Goal: Task Accomplishment & Management: Manage account settings

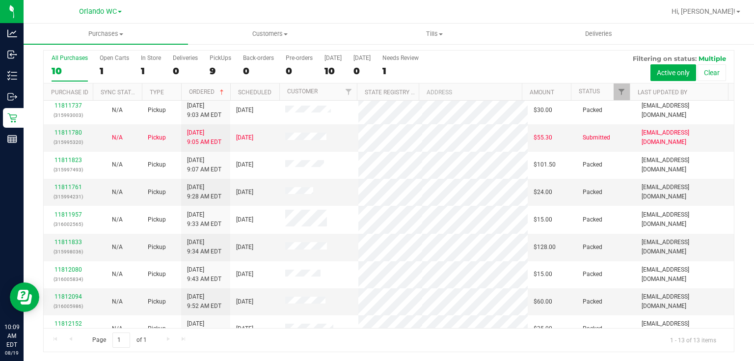
scroll to position [124, 0]
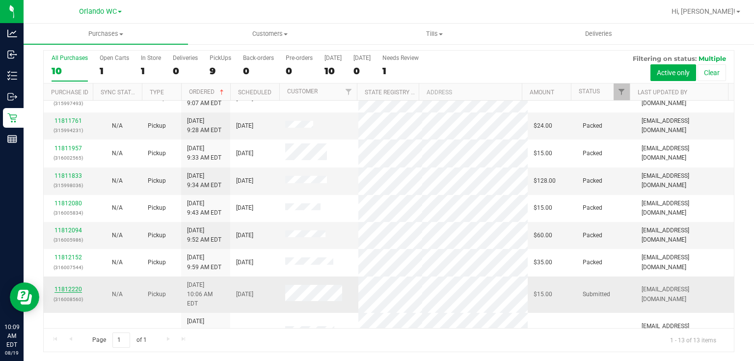
click at [75, 286] on link "11812220" at bounding box center [67, 289] width 27 height 7
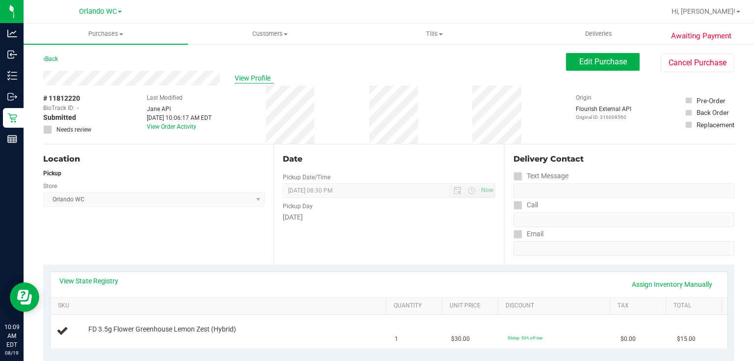
click at [256, 82] on span "View Profile" at bounding box center [254, 78] width 39 height 10
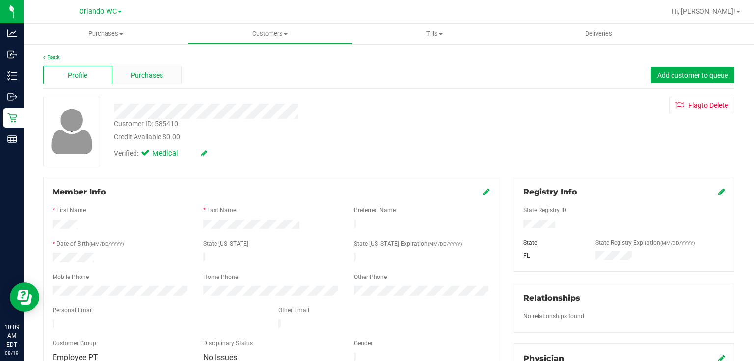
click at [129, 75] on div "Purchases" at bounding box center [146, 75] width 69 height 19
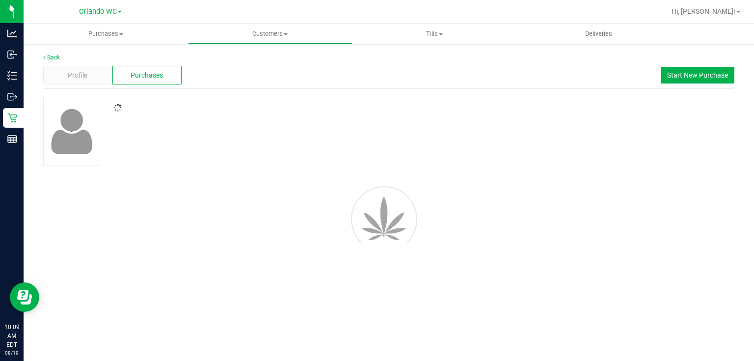
click at [378, 104] on div at bounding box center [283, 108] width 353 height 9
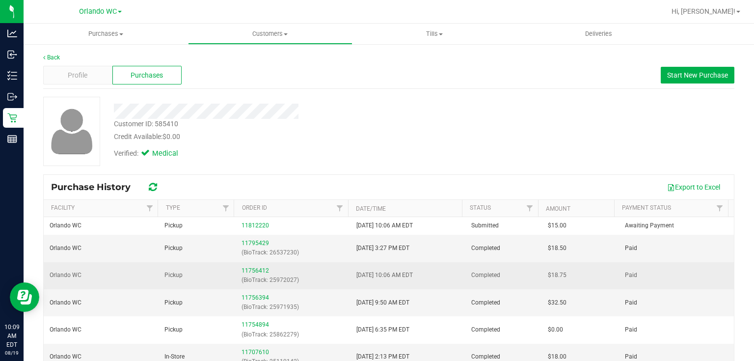
click at [388, 275] on span "8/8/2025 10:06 AM EDT" at bounding box center [384, 274] width 56 height 9
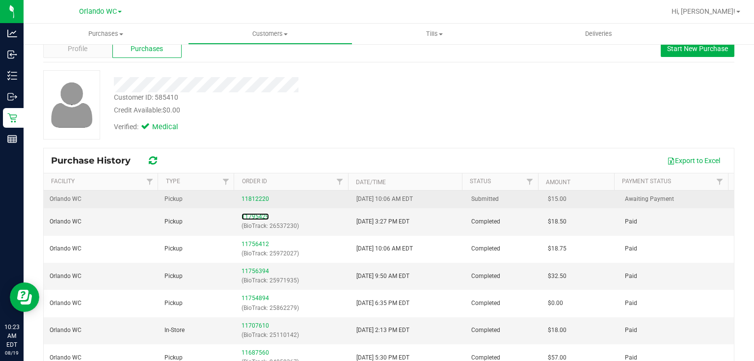
scroll to position [39, 0]
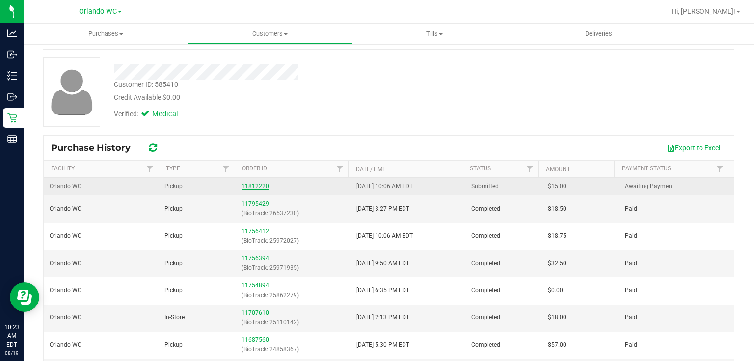
click at [245, 183] on link "11812220" at bounding box center [254, 186] width 27 height 7
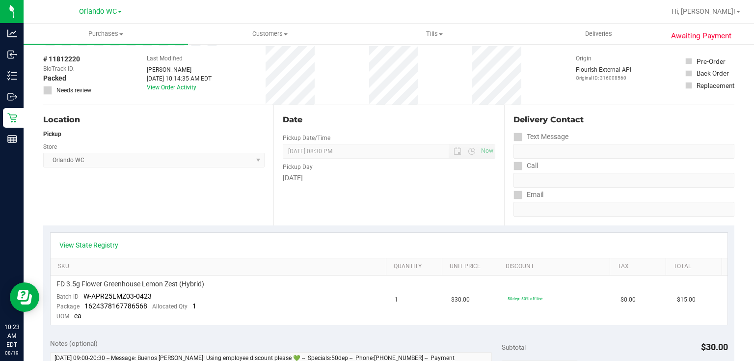
click at [409, 161] on div "Pickup Day" at bounding box center [389, 166] width 212 height 14
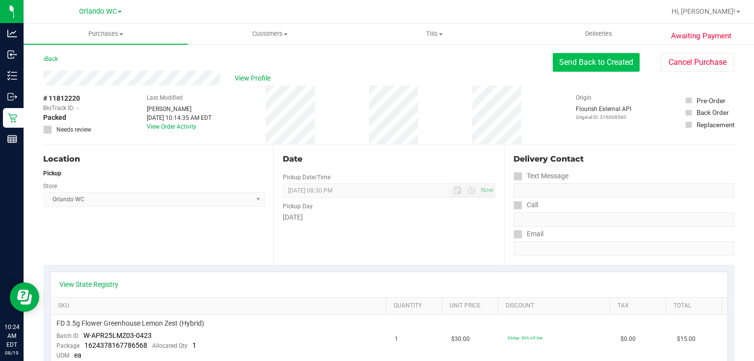
click at [607, 58] on button "Send Back to Created" at bounding box center [596, 62] width 87 height 19
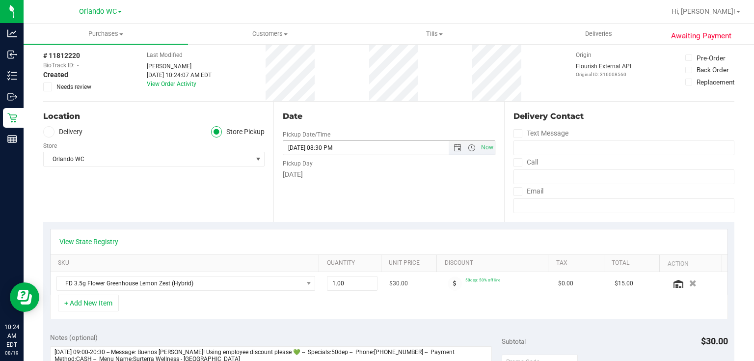
scroll to position [196, 0]
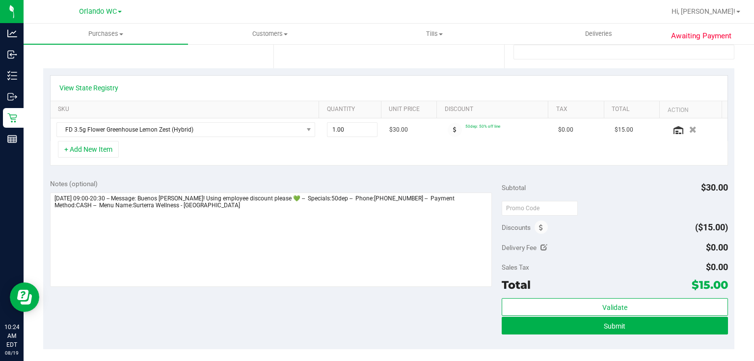
click at [582, 236] on div "Subtotal $30.00 Discounts ($15.00) Delivery Fee $0.00 Sales Tax $0.00 Total $15…" at bounding box center [615, 260] width 226 height 163
click at [539, 226] on icon at bounding box center [541, 227] width 4 height 7
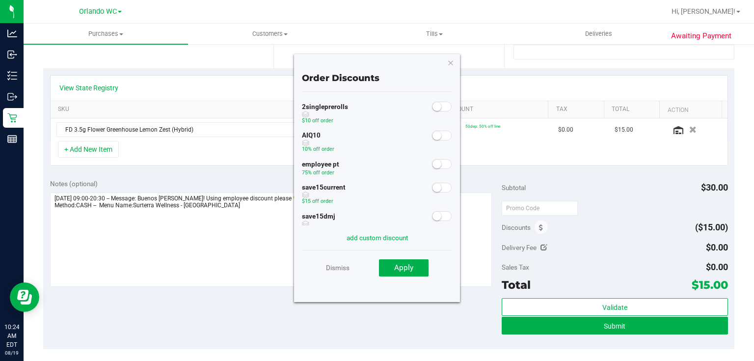
click at [441, 160] on span at bounding box center [442, 164] width 20 height 10
click at [397, 274] on button "Apply" at bounding box center [404, 268] width 50 height 18
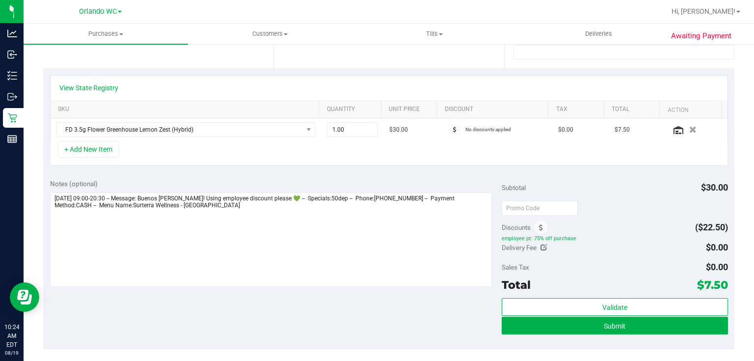
drag, startPoint x: 579, startPoint y: 169, endPoint x: 585, endPoint y: 181, distance: 13.6
click at [579, 169] on div "View State Registry SKU Quantity Unit Price Discount Tax Total Action FD 3.5g F…" at bounding box center [388, 120] width 691 height 104
drag, startPoint x: 610, startPoint y: 323, endPoint x: 460, endPoint y: 331, distance: 150.4
click at [604, 324] on span "Submit" at bounding box center [615, 326] width 22 height 8
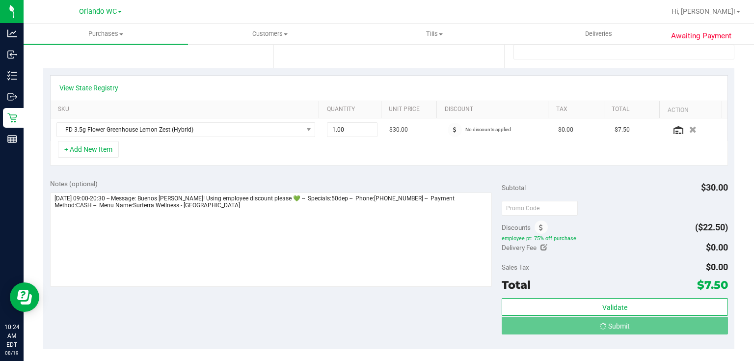
drag, startPoint x: 362, startPoint y: 336, endPoint x: 401, endPoint y: 318, distance: 42.6
click at [366, 333] on div "Notes (optional) Subtotal $30.00 Discounts ($22.50) employee pt: 75% off purcha…" at bounding box center [388, 260] width 691 height 177
click at [620, 227] on div "Discounts ($22.50)" at bounding box center [615, 227] width 226 height 18
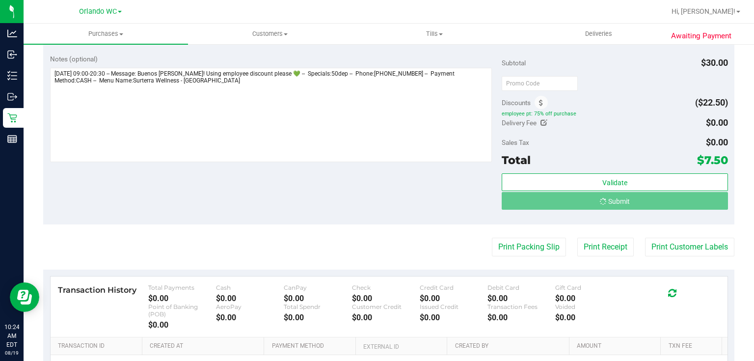
scroll to position [432, 0]
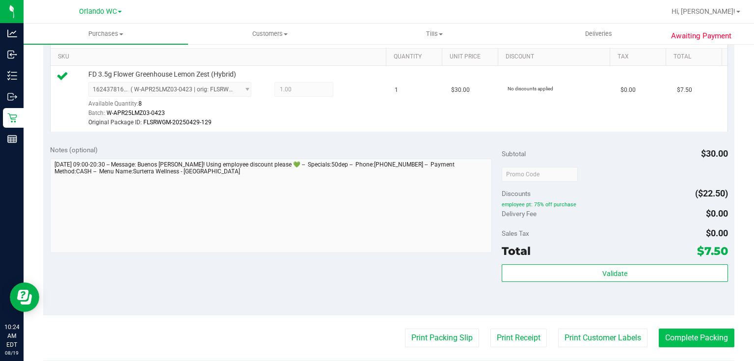
scroll to position [314, 0]
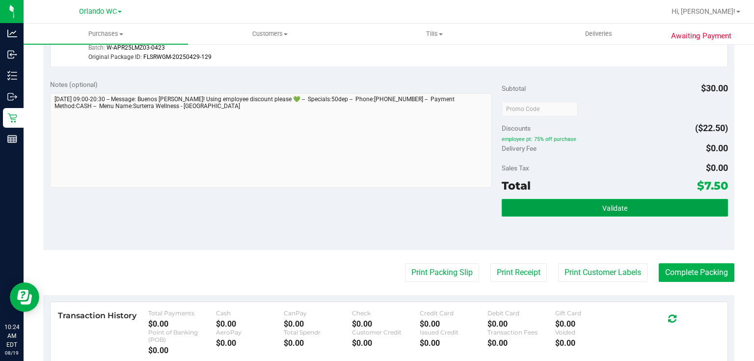
click at [640, 201] on button "Validate" at bounding box center [615, 208] width 226 height 18
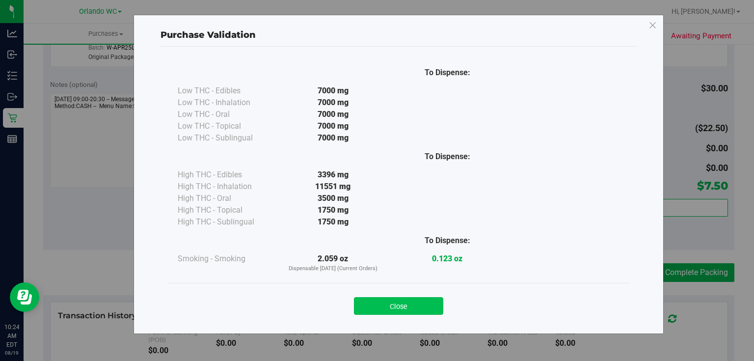
click at [391, 300] on button "Close" at bounding box center [398, 306] width 89 height 18
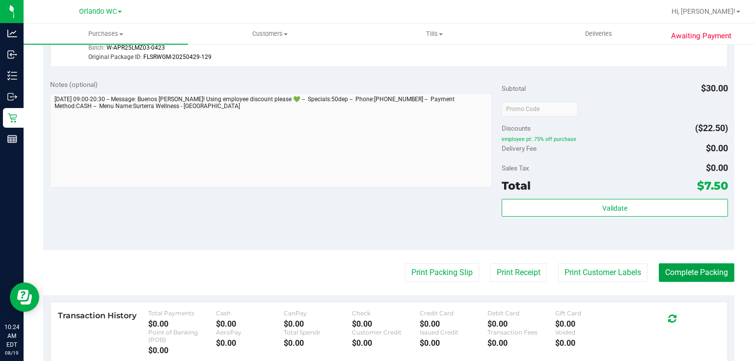
click at [688, 274] on button "Complete Packing" at bounding box center [697, 272] width 76 height 19
click at [315, 225] on div "Notes (optional) Subtotal $30.00 Discounts ($22.50) employee pt: 75% off purcha…" at bounding box center [388, 161] width 691 height 177
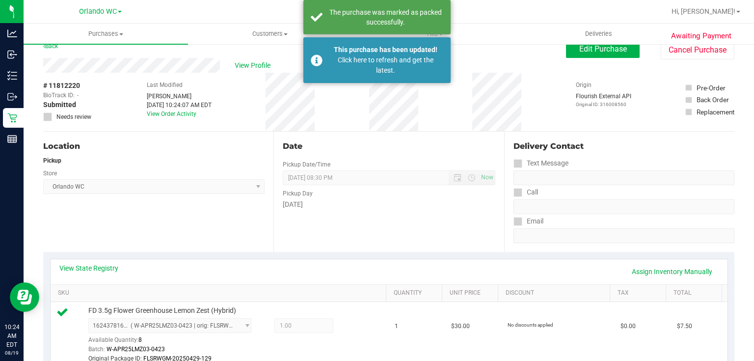
scroll to position [0, 0]
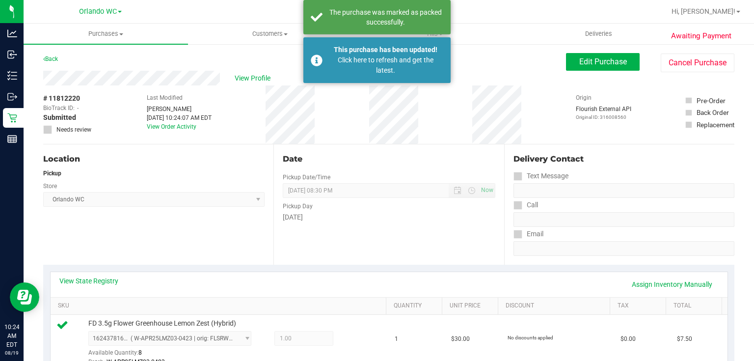
click at [318, 150] on div "Date Pickup Date/Time 08/19/2025 Now 08/19/2025 08:30 PM Now Pickup Day Tuesday" at bounding box center [388, 204] width 230 height 120
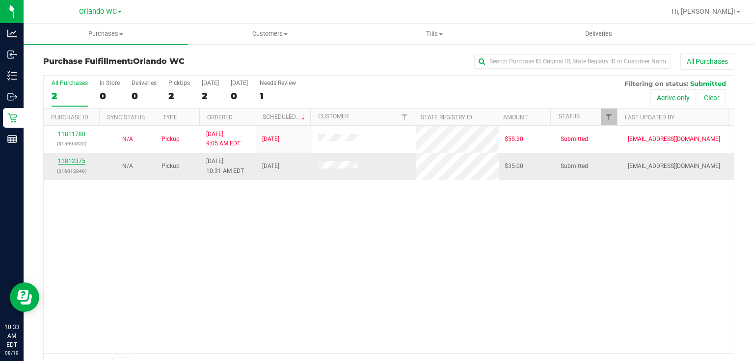
click at [69, 161] on link "11812375" at bounding box center [71, 161] width 27 height 7
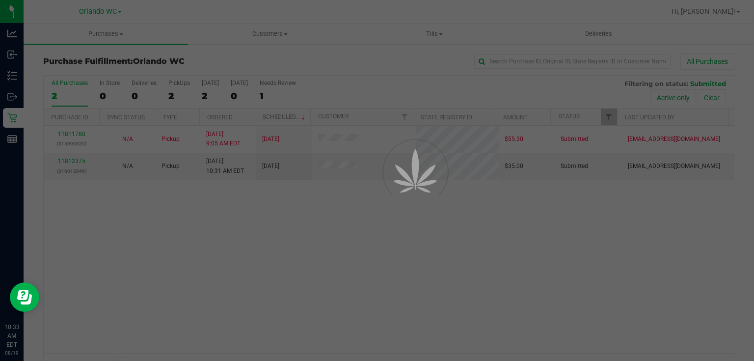
click at [307, 214] on div at bounding box center [377, 180] width 754 height 361
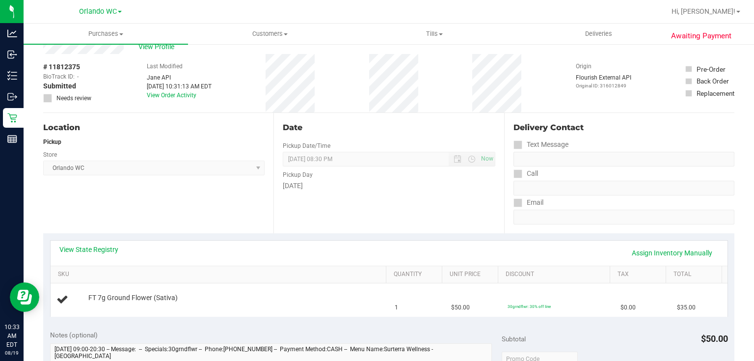
scroll to position [79, 0]
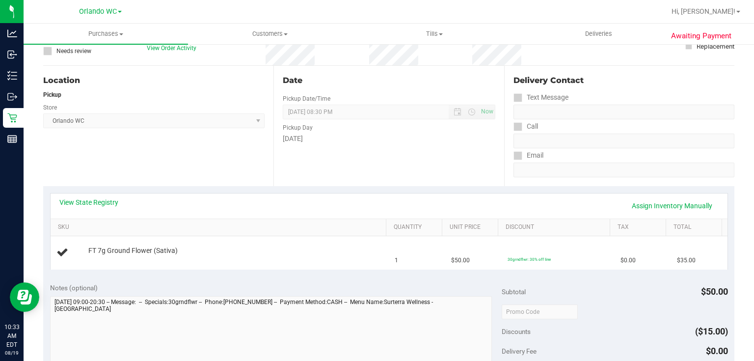
click at [338, 127] on div "Pickup Day" at bounding box center [389, 126] width 212 height 14
click at [341, 112] on span "08/19/2025 08:30 PM Now" at bounding box center [389, 112] width 212 height 15
click at [374, 138] on div "Tuesday" at bounding box center [389, 139] width 212 height 10
click at [359, 196] on div "View State Registry Assign Inventory Manually" at bounding box center [389, 205] width 677 height 25
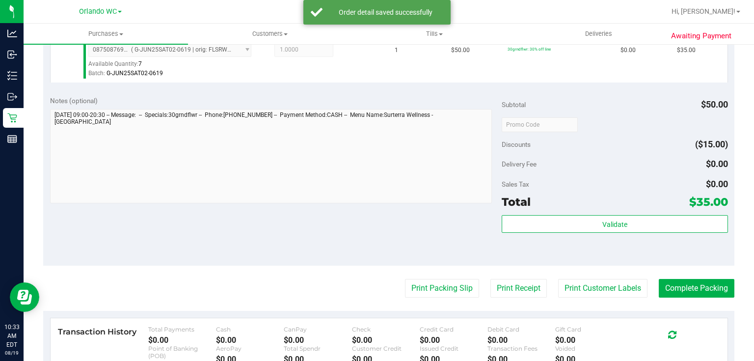
scroll to position [448, 0]
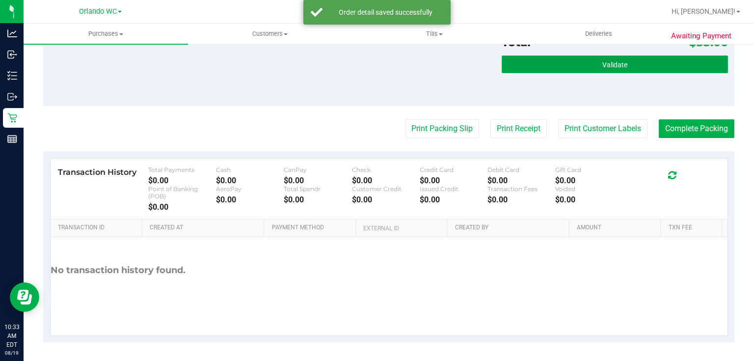
click at [548, 56] on button "Validate" at bounding box center [615, 64] width 226 height 18
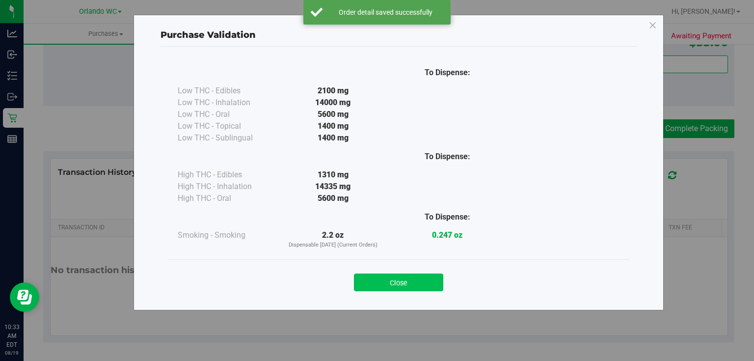
click at [401, 286] on button "Close" at bounding box center [398, 282] width 89 height 18
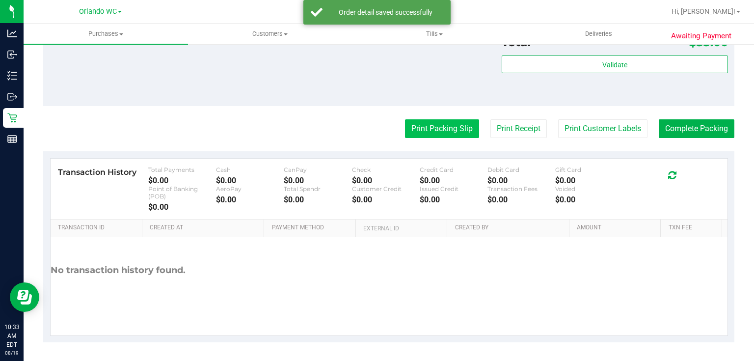
click at [444, 133] on button "Print Packing Slip" at bounding box center [442, 128] width 74 height 19
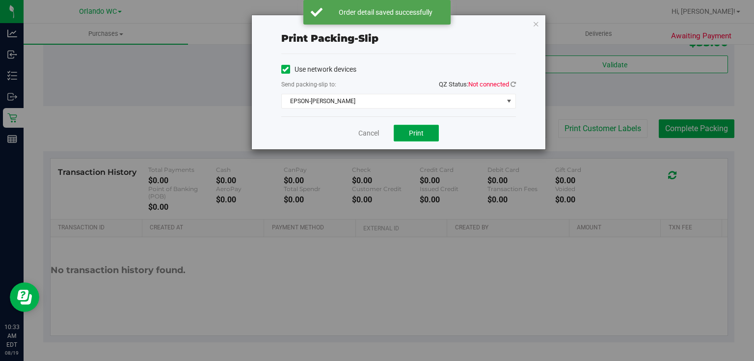
click at [412, 129] on span "Print" at bounding box center [416, 133] width 15 height 8
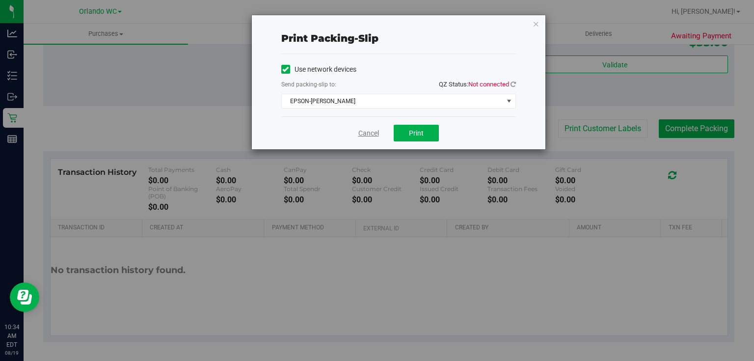
click at [369, 130] on link "Cancel" at bounding box center [368, 133] width 21 height 10
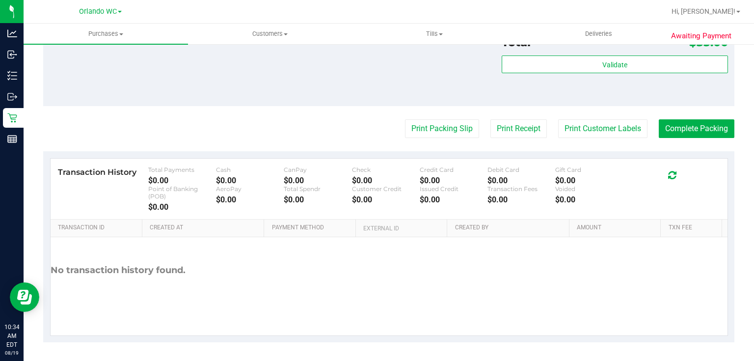
click at [413, 99] on div "Notes (optional) Subtotal $50.00 Discounts ($15.00) Delivery Fee $0.00 Sales Ta…" at bounding box center [388, 17] width 691 height 177
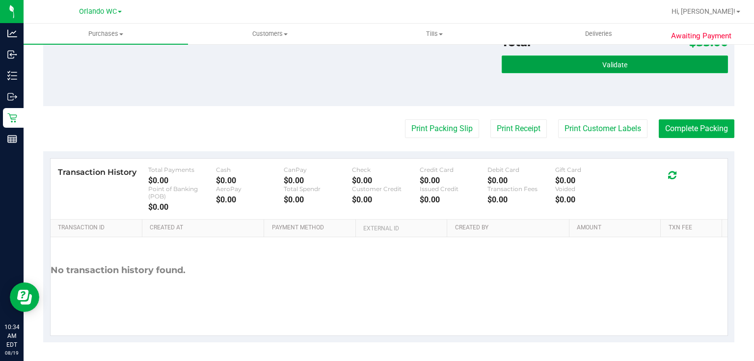
click at [664, 59] on button "Validate" at bounding box center [615, 64] width 226 height 18
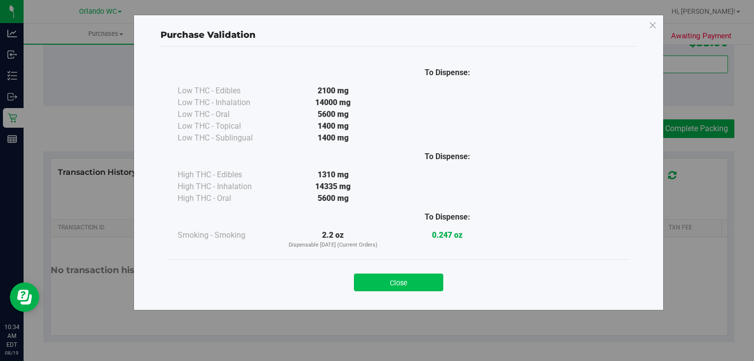
click at [413, 285] on button "Close" at bounding box center [398, 282] width 89 height 18
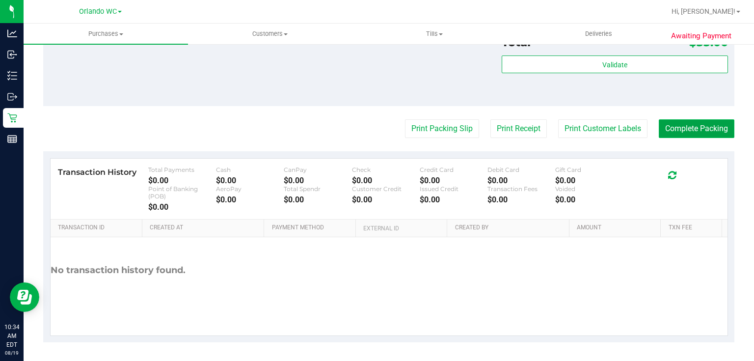
click at [666, 135] on button "Complete Packing" at bounding box center [697, 128] width 76 height 19
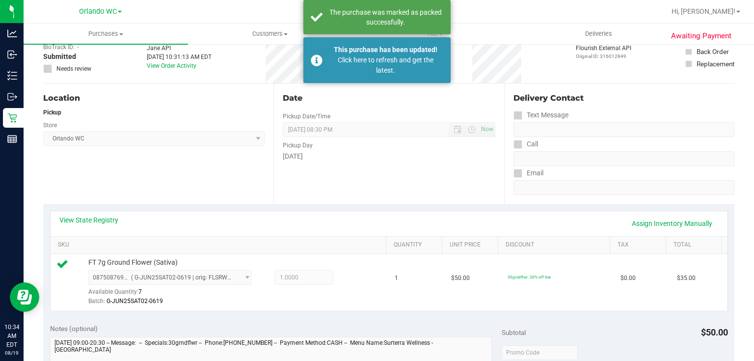
scroll to position [0, 0]
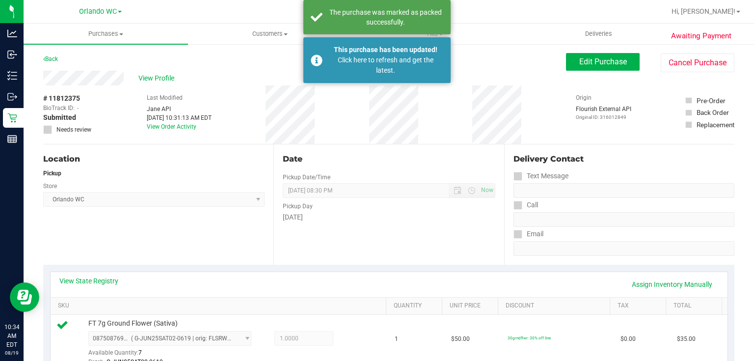
click at [348, 139] on div "# 11812375 BioTrack ID: - Submitted Needs review Last Modified Jane API Aug 19,…" at bounding box center [388, 114] width 691 height 58
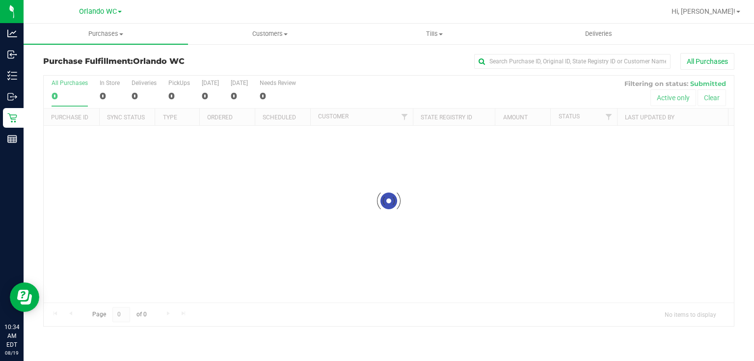
click at [327, 184] on div at bounding box center [389, 201] width 690 height 250
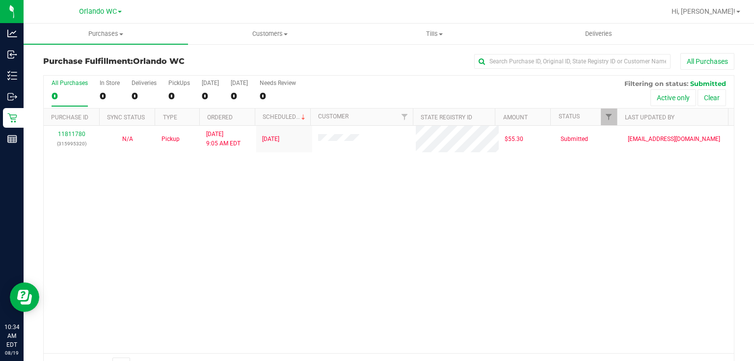
click at [355, 174] on div "11811780 (315995320) N/A Pickup 8/19/2025 9:05 AM EDT 8/19/2025 $55.30 Submitte…" at bounding box center [389, 239] width 690 height 227
click at [386, 75] on div "All Purchases 0 In Store 0 Deliveries 0 PickUps 0 Today 0 Tomorrow 0 Needs Revi…" at bounding box center [388, 226] width 691 height 302
click at [355, 247] on div "11811780 (315995320) N/A Pickup 8/19/2025 9:05 AM EDT 8/19/2025 $55.30 Submitte…" at bounding box center [389, 239] width 690 height 227
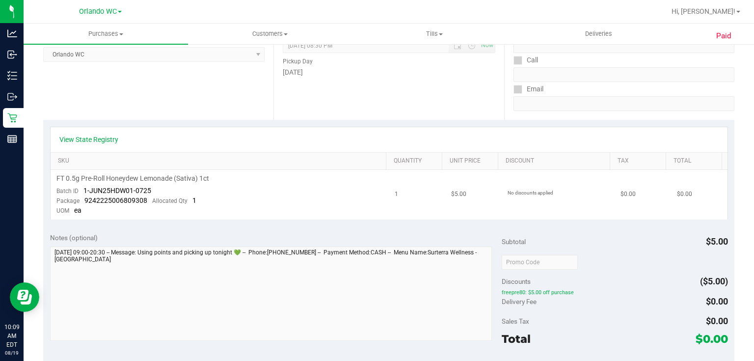
scroll to position [157, 0]
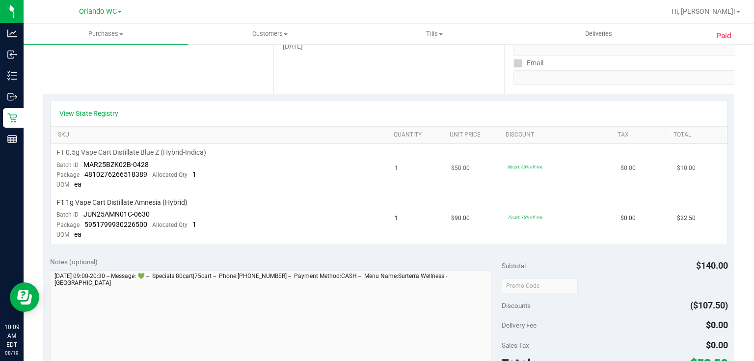
scroll to position [196, 0]
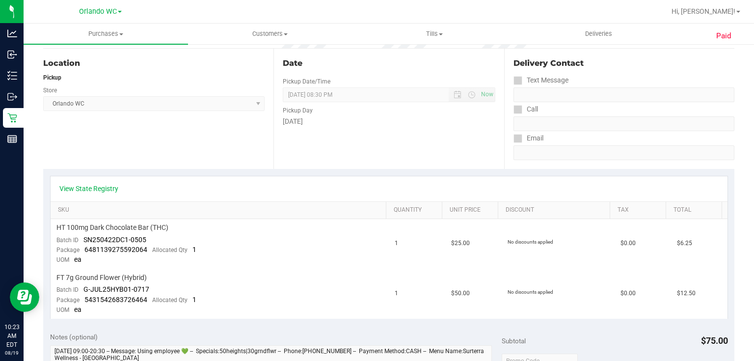
scroll to position [196, 0]
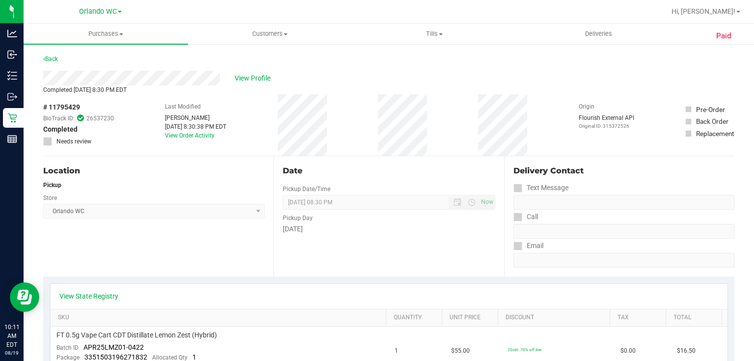
drag, startPoint x: 369, startPoint y: 166, endPoint x: 476, endPoint y: 98, distance: 126.2
click at [370, 166] on div "Date" at bounding box center [389, 171] width 212 height 12
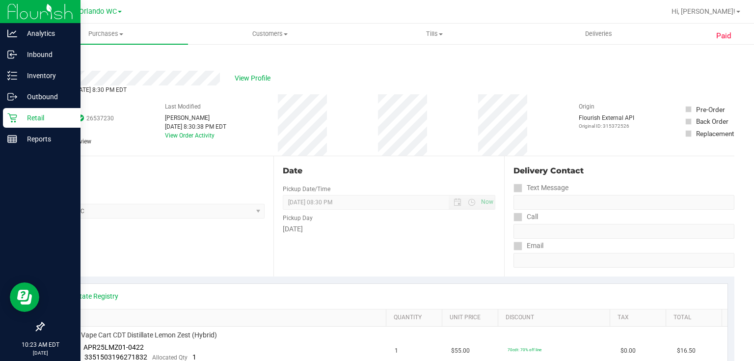
click at [14, 114] on icon at bounding box center [12, 118] width 10 height 10
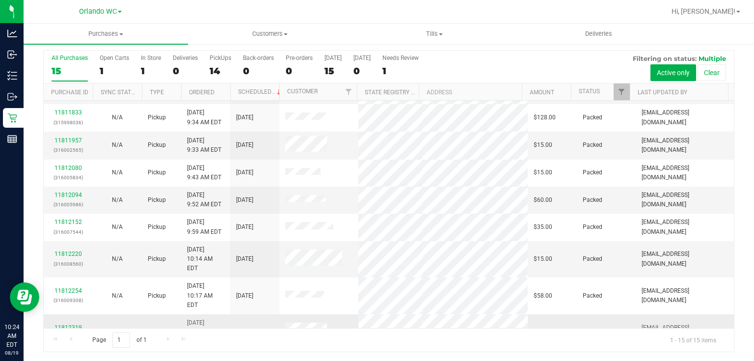
scroll to position [179, 0]
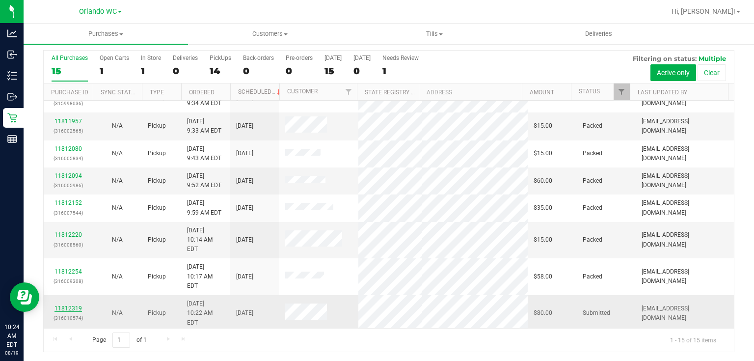
click at [67, 305] on link "11812319" at bounding box center [67, 308] width 27 height 7
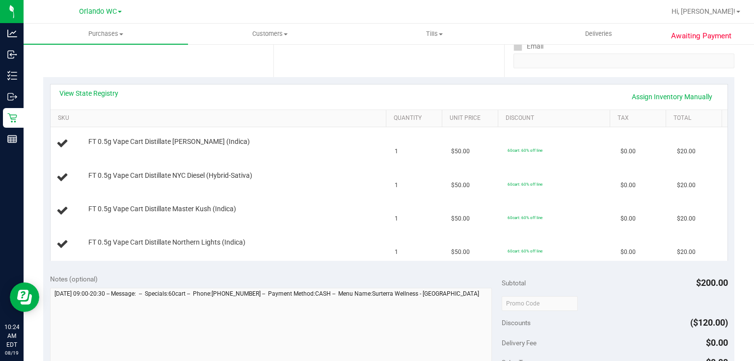
scroll to position [104, 0]
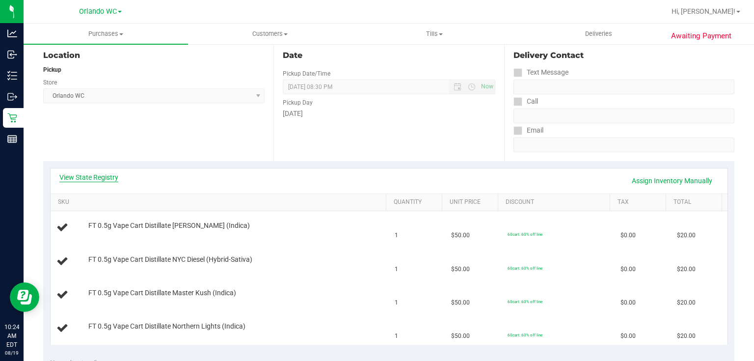
click at [105, 177] on link "View State Registry" at bounding box center [88, 177] width 59 height 10
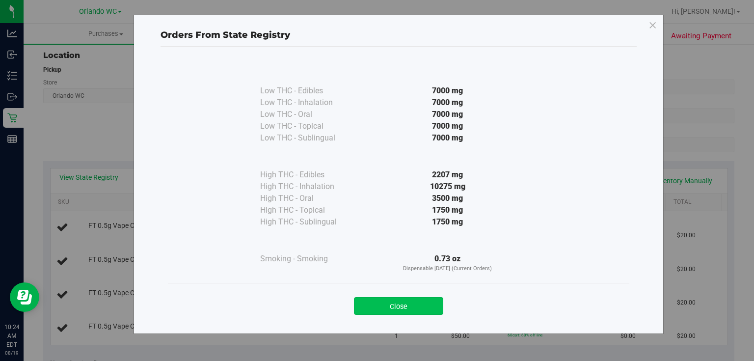
click at [419, 302] on button "Close" at bounding box center [398, 306] width 89 height 18
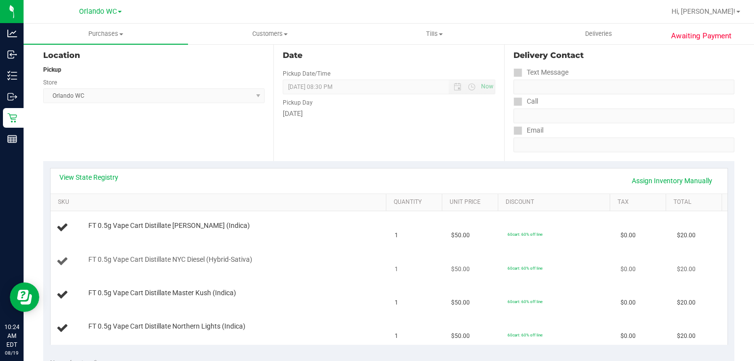
click at [244, 252] on td "FT 0.5g Vape Cart Distillate NYC Diesel (Hybrid-Sativa)" at bounding box center [220, 261] width 339 height 33
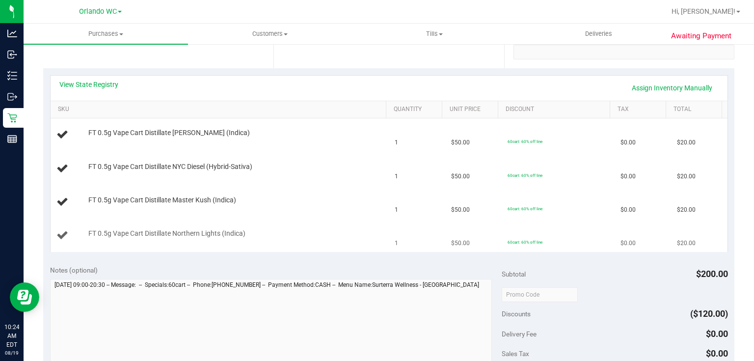
scroll to position [182, 0]
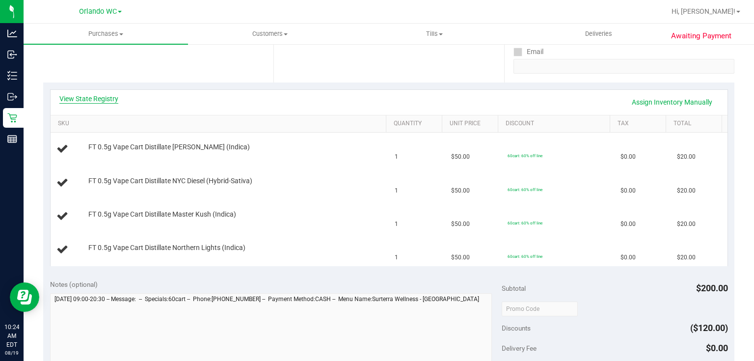
click at [95, 100] on link "View State Registry" at bounding box center [88, 99] width 59 height 10
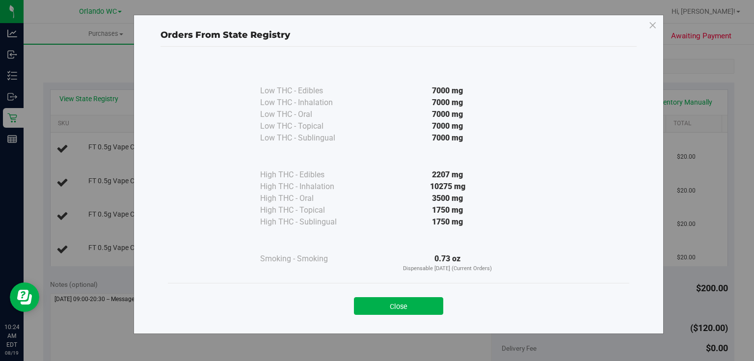
drag, startPoint x: 415, startPoint y: 308, endPoint x: 681, endPoint y: 344, distance: 268.8
click at [415, 308] on button "Close" at bounding box center [398, 306] width 89 height 18
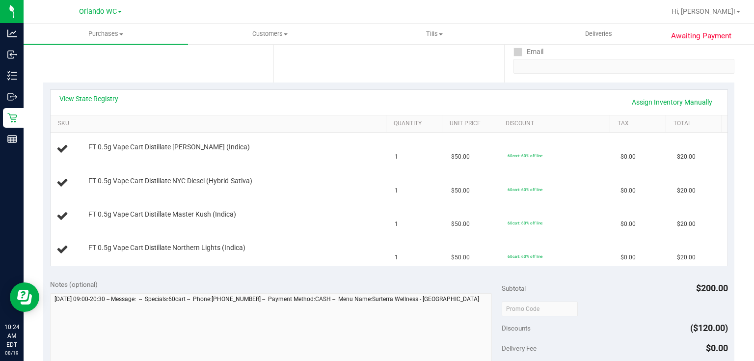
click at [655, 314] on div at bounding box center [615, 308] width 226 height 18
click at [720, 277] on div "Notes (optional) Subtotal $200.00 Discounts ($120.00) Delivery Fee $0.00 Sales …" at bounding box center [388, 361] width 691 height 177
click at [732, 234] on div "Awaiting Payment Back Edit Purchase Cancel Purchase View Profile # 11812319 Bio…" at bounding box center [389, 279] width 730 height 837
click at [369, 58] on div "Date Pickup Date/Time 08/19/2025 Now 08/19/2025 08:30 PM Now Pickup Day Tuesday" at bounding box center [388, 22] width 230 height 120
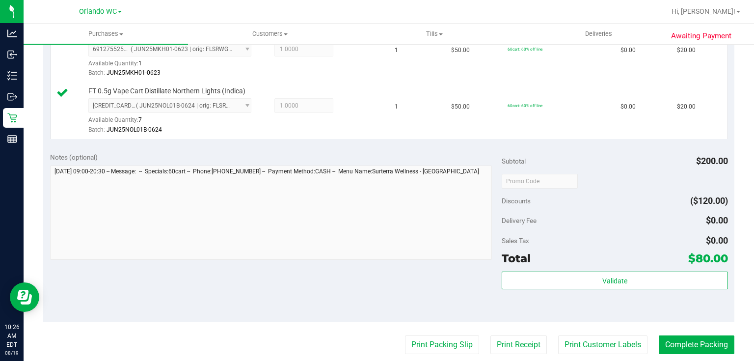
scroll to position [496, 0]
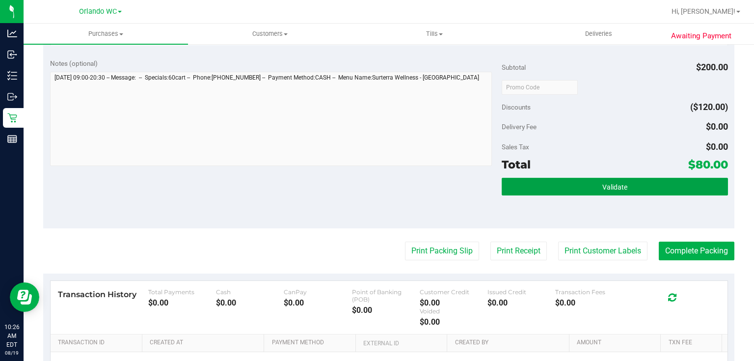
drag, startPoint x: 599, startPoint y: 187, endPoint x: 459, endPoint y: 265, distance: 159.9
click at [602, 188] on span "Validate" at bounding box center [614, 187] width 25 height 8
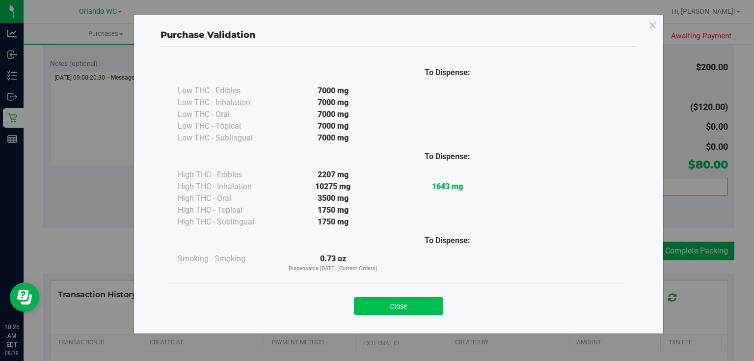
click at [428, 299] on button "Close" at bounding box center [398, 306] width 89 height 18
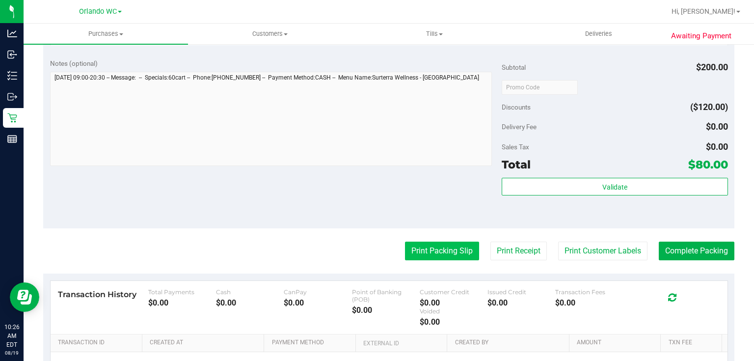
click at [470, 241] on button "Print Packing Slip" at bounding box center [442, 250] width 74 height 19
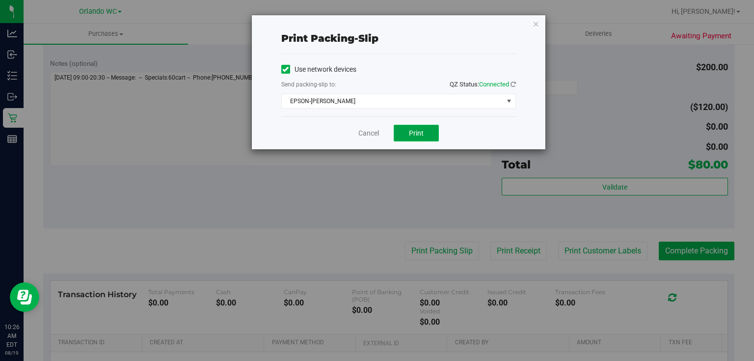
click at [409, 131] on span "Print" at bounding box center [416, 133] width 15 height 8
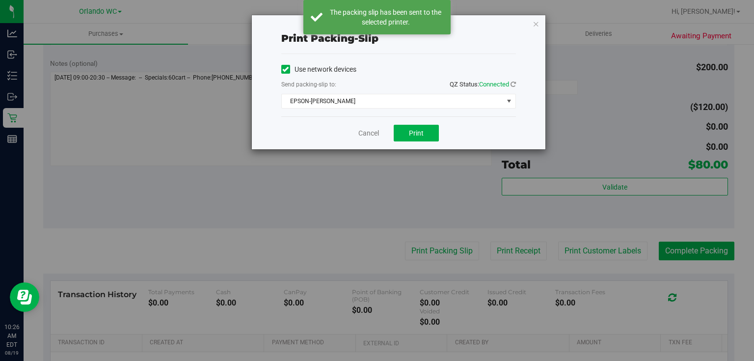
click at [374, 139] on div "Cancel Print" at bounding box center [398, 132] width 235 height 33
drag, startPoint x: 340, startPoint y: 160, endPoint x: 373, endPoint y: 134, distance: 41.5
click at [346, 155] on div "Print packing-slip Use network devices Send packing-slip to: QZ Status: Connect…" at bounding box center [380, 180] width 761 height 361
click at [374, 130] on link "Cancel" at bounding box center [368, 133] width 21 height 10
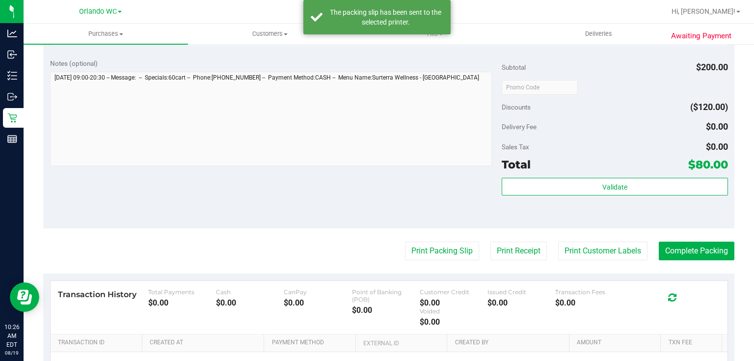
drag, startPoint x: 355, startPoint y: 168, endPoint x: 614, endPoint y: 142, distance: 260.4
click at [362, 167] on div at bounding box center [271, 120] width 442 height 97
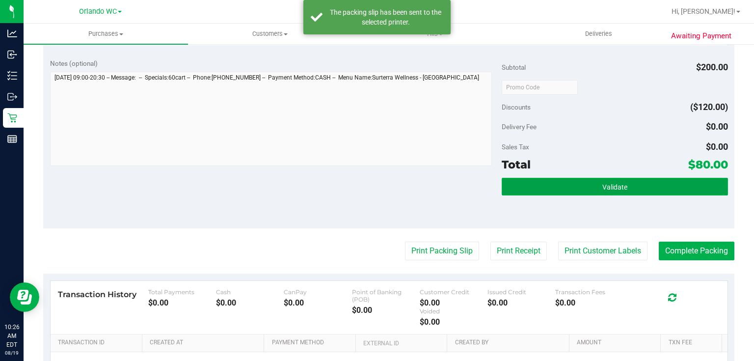
click at [615, 178] on button "Validate" at bounding box center [615, 187] width 226 height 18
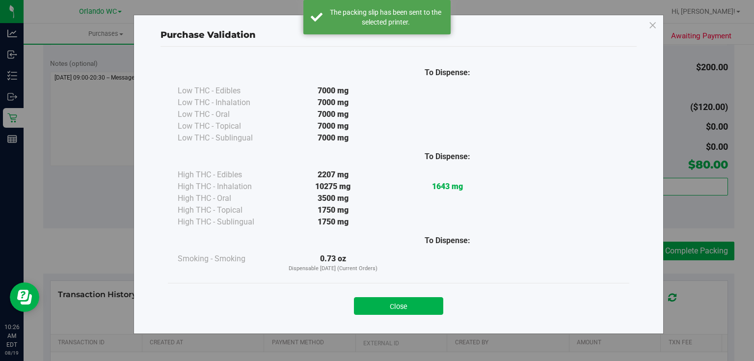
drag, startPoint x: 712, startPoint y: 254, endPoint x: 679, endPoint y: 243, distance: 34.1
click at [711, 254] on div "Purchase Validation To Dispense: Low THC - Edibles 7000 mg" at bounding box center [380, 180] width 761 height 361
drag, startPoint x: 405, startPoint y: 313, endPoint x: 462, endPoint y: 285, distance: 63.7
click at [405, 313] on button "Close" at bounding box center [398, 306] width 89 height 18
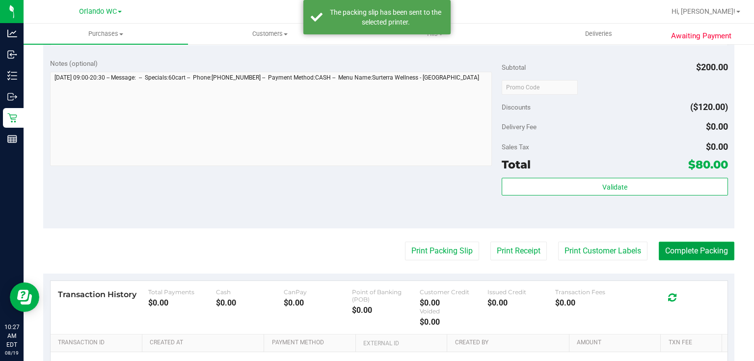
click at [686, 252] on button "Complete Packing" at bounding box center [697, 250] width 76 height 19
click at [401, 215] on div "Notes (optional) Subtotal $200.00 Discounts ($120.00) Delivery Fee $0.00 Sales …" at bounding box center [388, 140] width 691 height 177
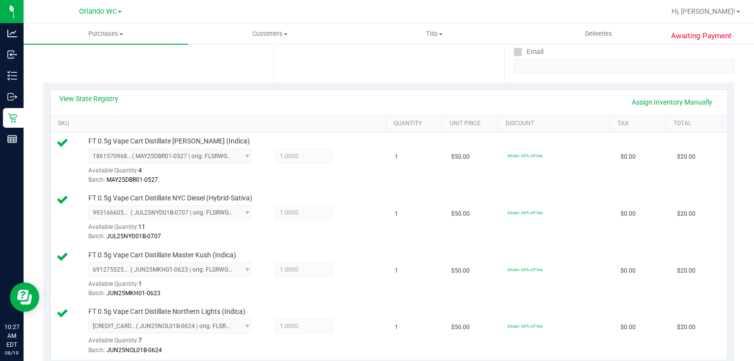
scroll to position [0, 0]
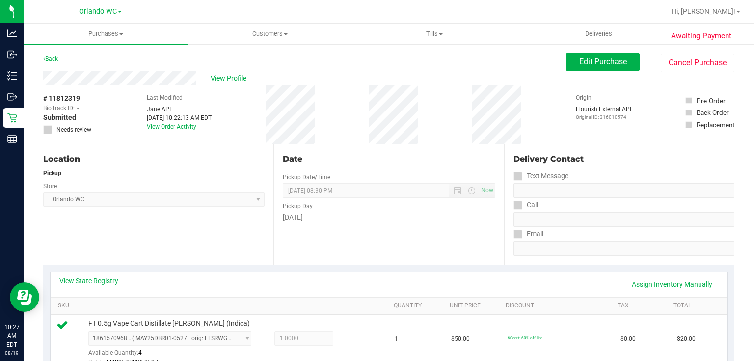
click at [411, 145] on div "Date Pickup Date/Time 08/19/2025 Now 08/19/2025 08:30 PM Now Pickup Day Tuesday" at bounding box center [388, 204] width 230 height 120
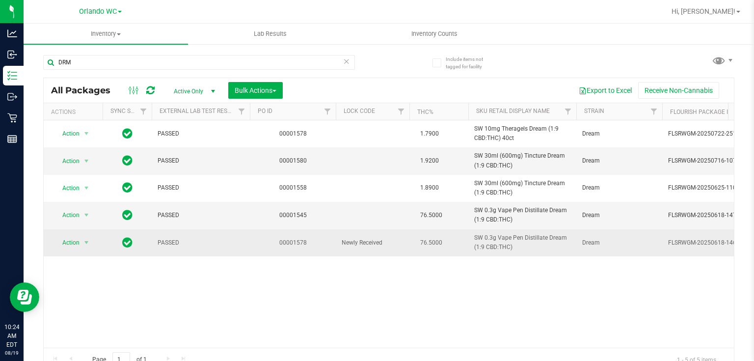
click at [420, 233] on td "76.5000" at bounding box center [438, 242] width 59 height 27
click at [378, 241] on span "Newly Received" at bounding box center [373, 242] width 62 height 9
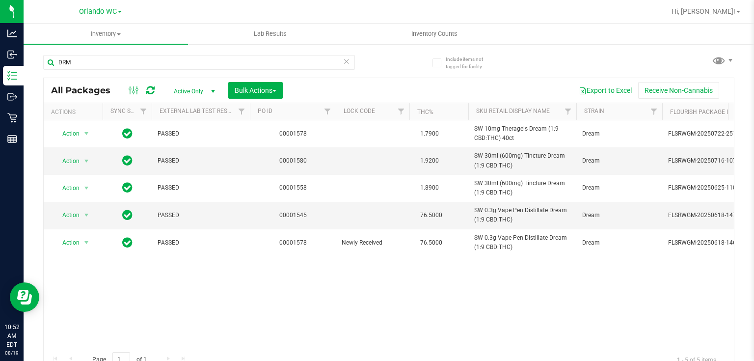
click at [457, 281] on div "Action Action Adjust qty Create package Edit attributes Global inventory Locate…" at bounding box center [389, 233] width 690 height 227
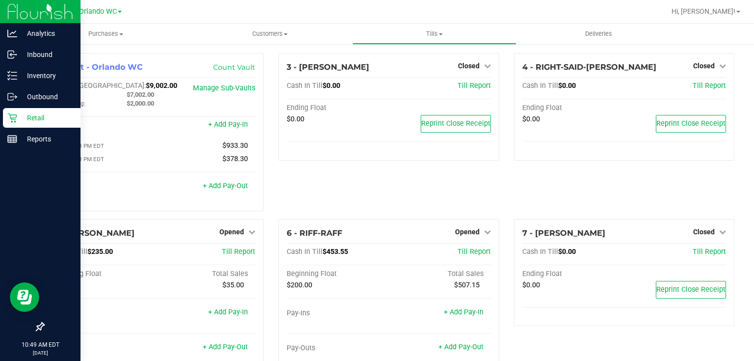
click at [24, 110] on div "Retail" at bounding box center [42, 118] width 78 height 20
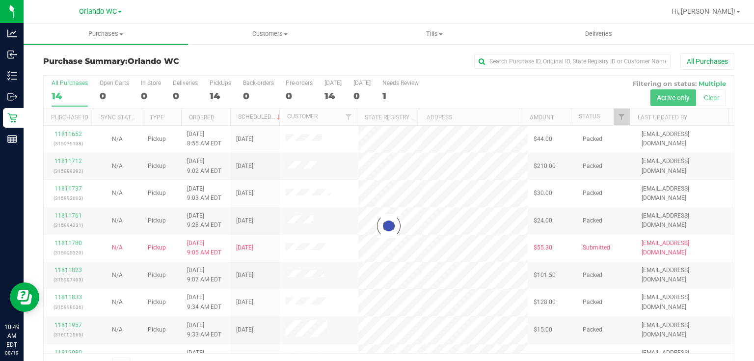
click at [512, 164] on div at bounding box center [389, 226] width 690 height 301
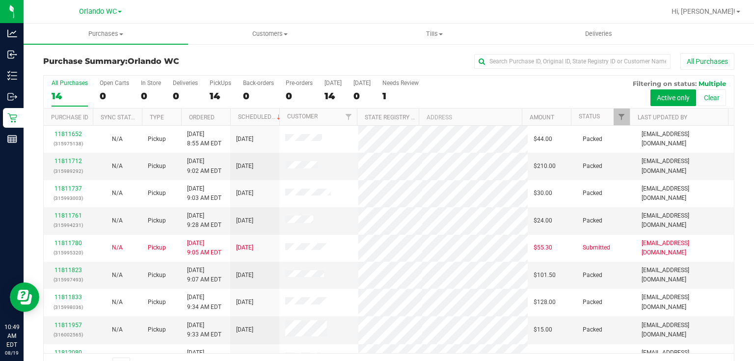
click at [280, 62] on div "All Purchases" at bounding box center [503, 61] width 461 height 17
click at [737, 170] on div "Purchase Summary: Orlando WC All Purchases All Purchases 14 Open Carts 0 In Sto…" at bounding box center [389, 215] width 730 height 344
click at [528, 280] on td "$101.50" at bounding box center [552, 275] width 49 height 27
